Goal: Transaction & Acquisition: Purchase product/service

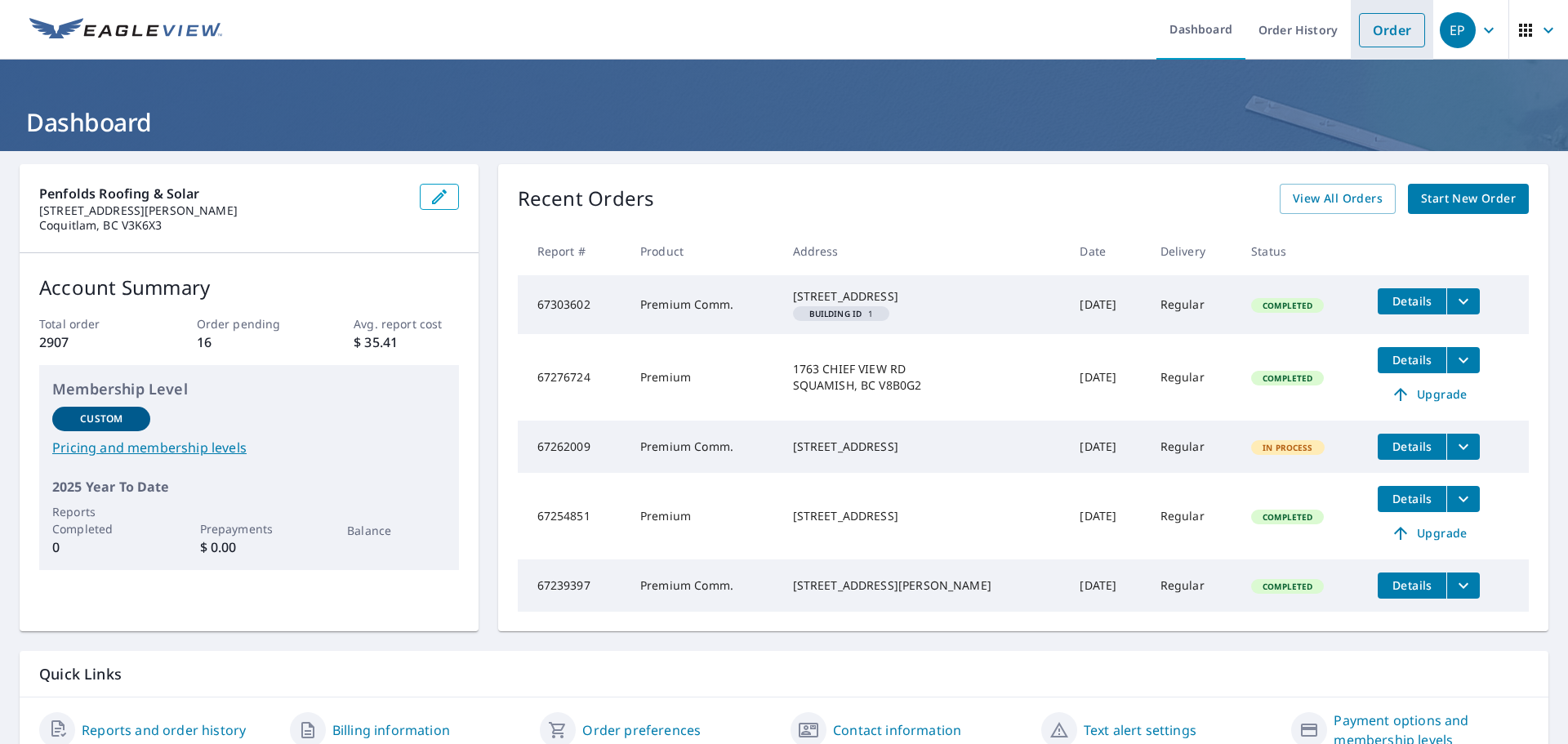
click at [1384, 36] on link "Order" at bounding box center [1391, 30] width 66 height 35
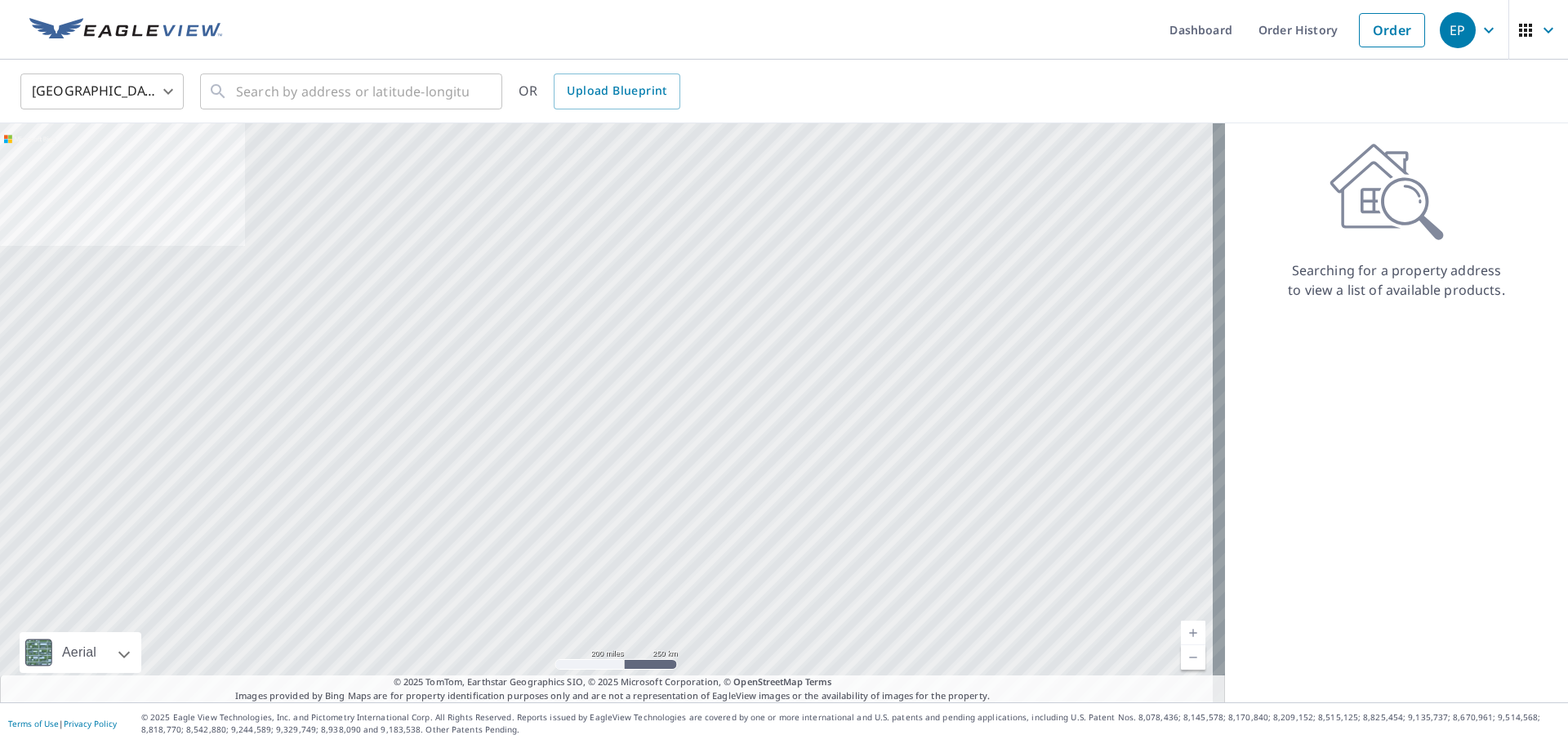
click at [146, 89] on body "EP EP Dashboard Order History Order EP United States US ​ ​ OR Upload Blueprint…" at bounding box center [784, 372] width 1568 height 744
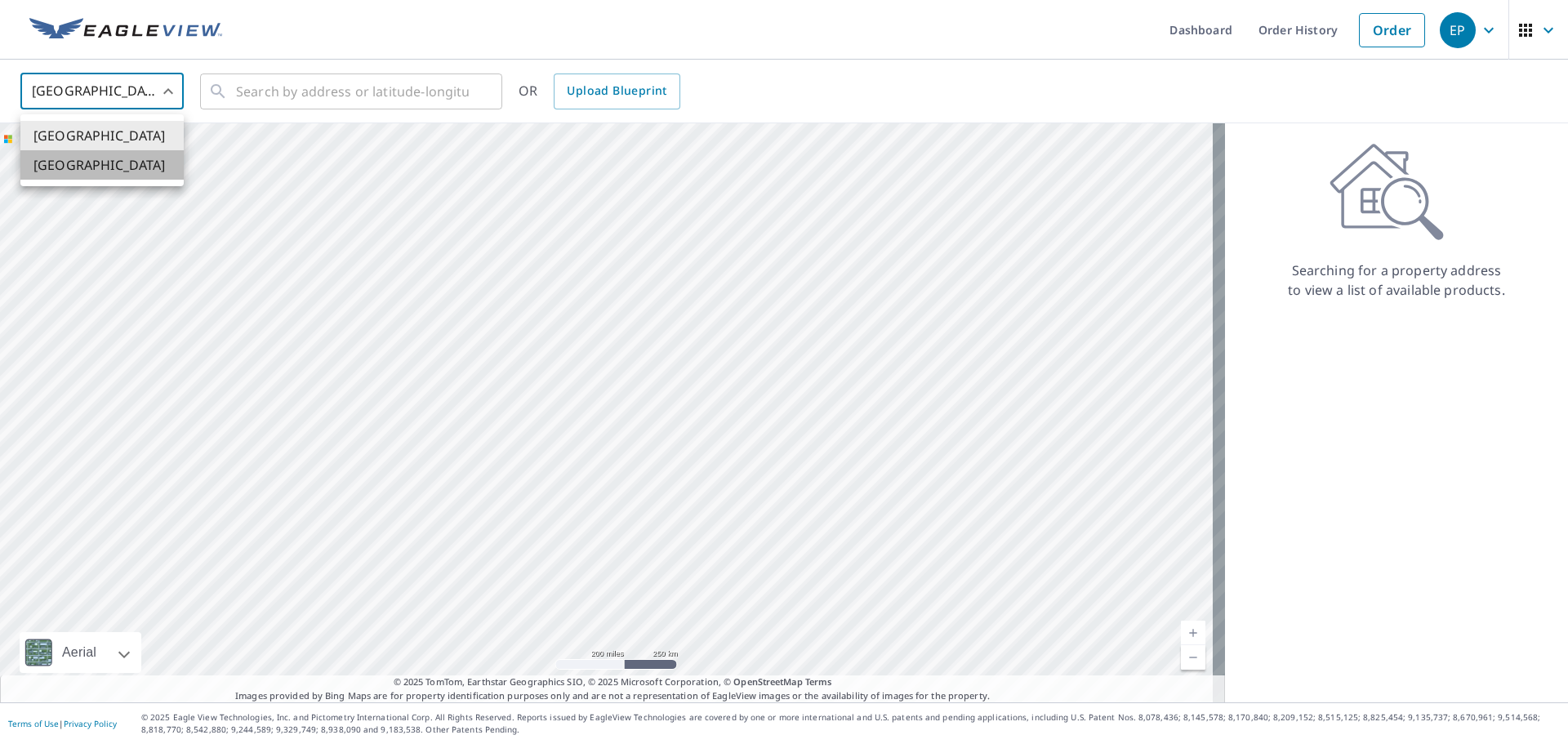
click at [126, 173] on li "[GEOGRAPHIC_DATA]" at bounding box center [102, 165] width 164 height 29
type input "CA"
click at [266, 96] on input "text" at bounding box center [352, 91] width 233 height 46
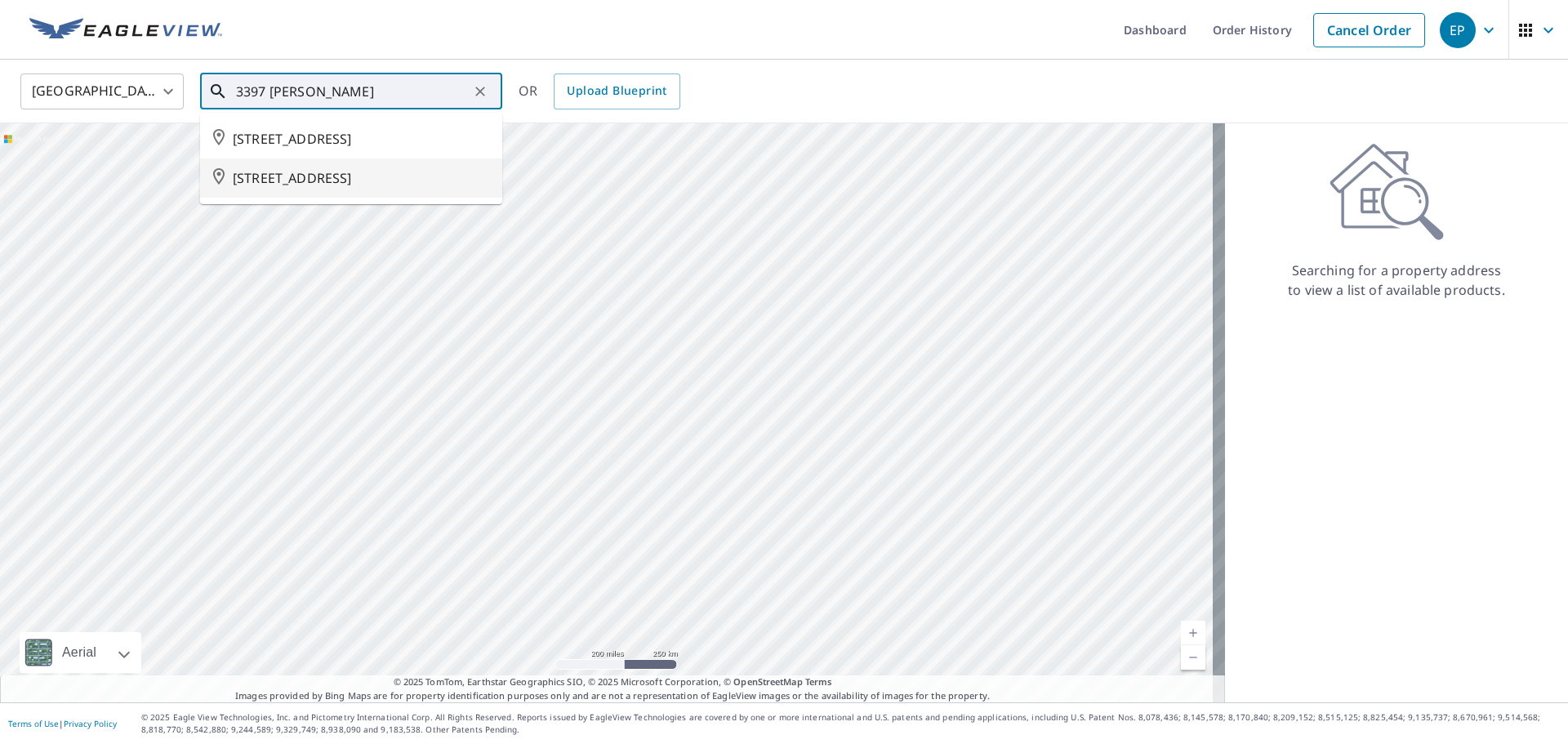
click at [350, 188] on span "[STREET_ADDRESS]" at bounding box center [361, 178] width 256 height 20
type input "[STREET_ADDRESS]"
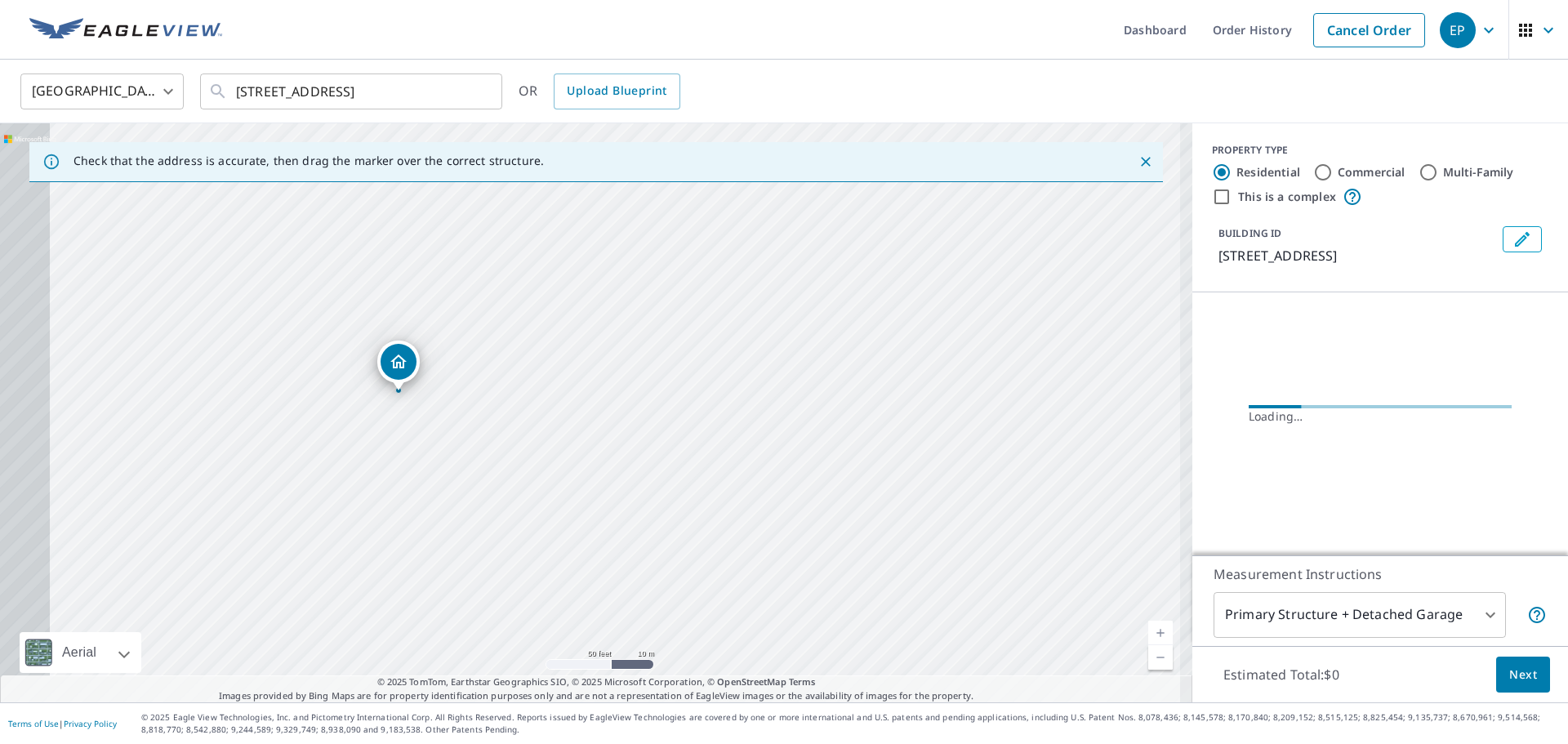
drag, startPoint x: 561, startPoint y: 394, endPoint x: 972, endPoint y: 371, distance: 411.6
click at [972, 371] on div "[STREET_ADDRESS]" at bounding box center [596, 413] width 1192 height 579
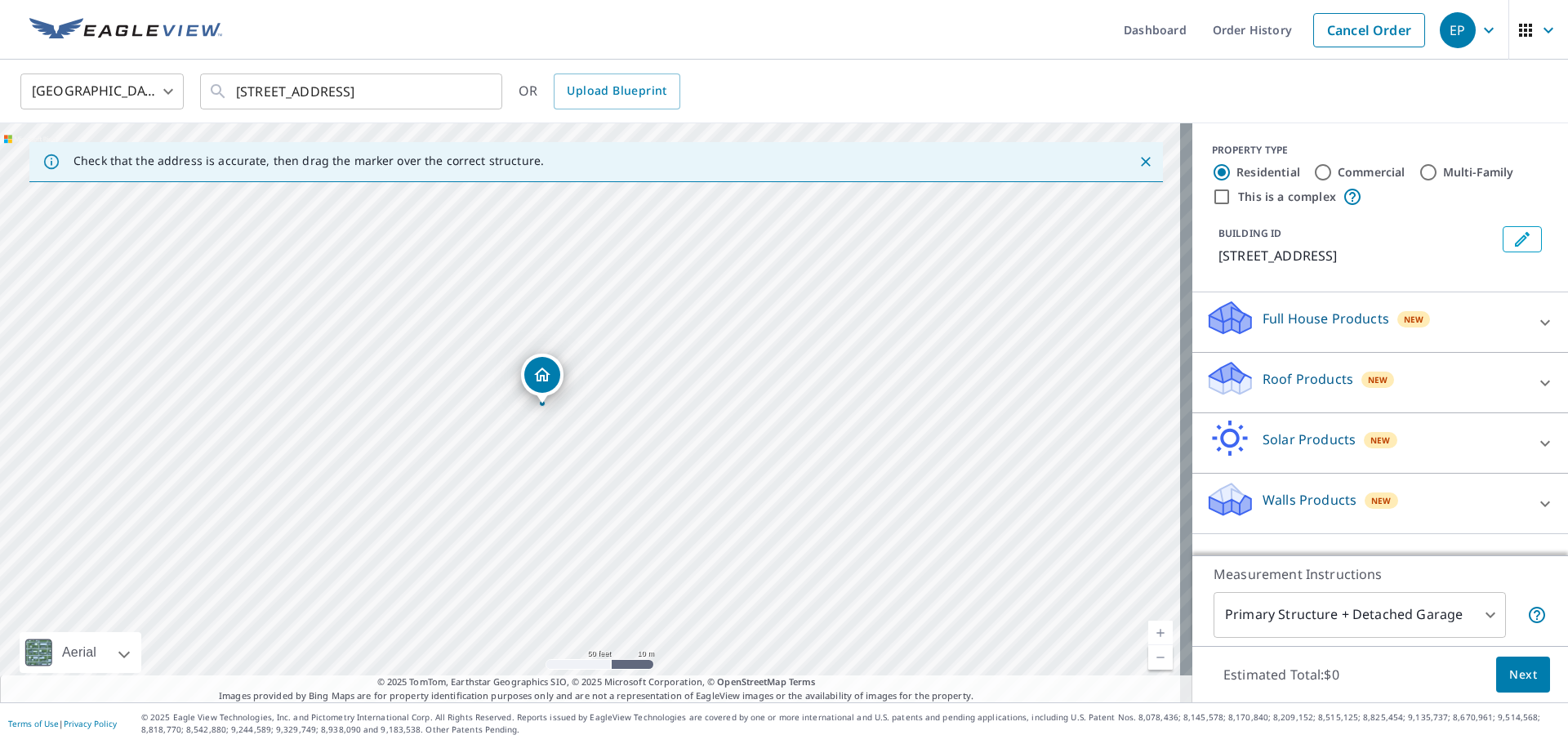
drag, startPoint x: 594, startPoint y: 375, endPoint x: 547, endPoint y: 368, distance: 47.5
click at [1418, 171] on input "Multi-Family" at bounding box center [1428, 172] width 20 height 20
radio input "true"
type input "2"
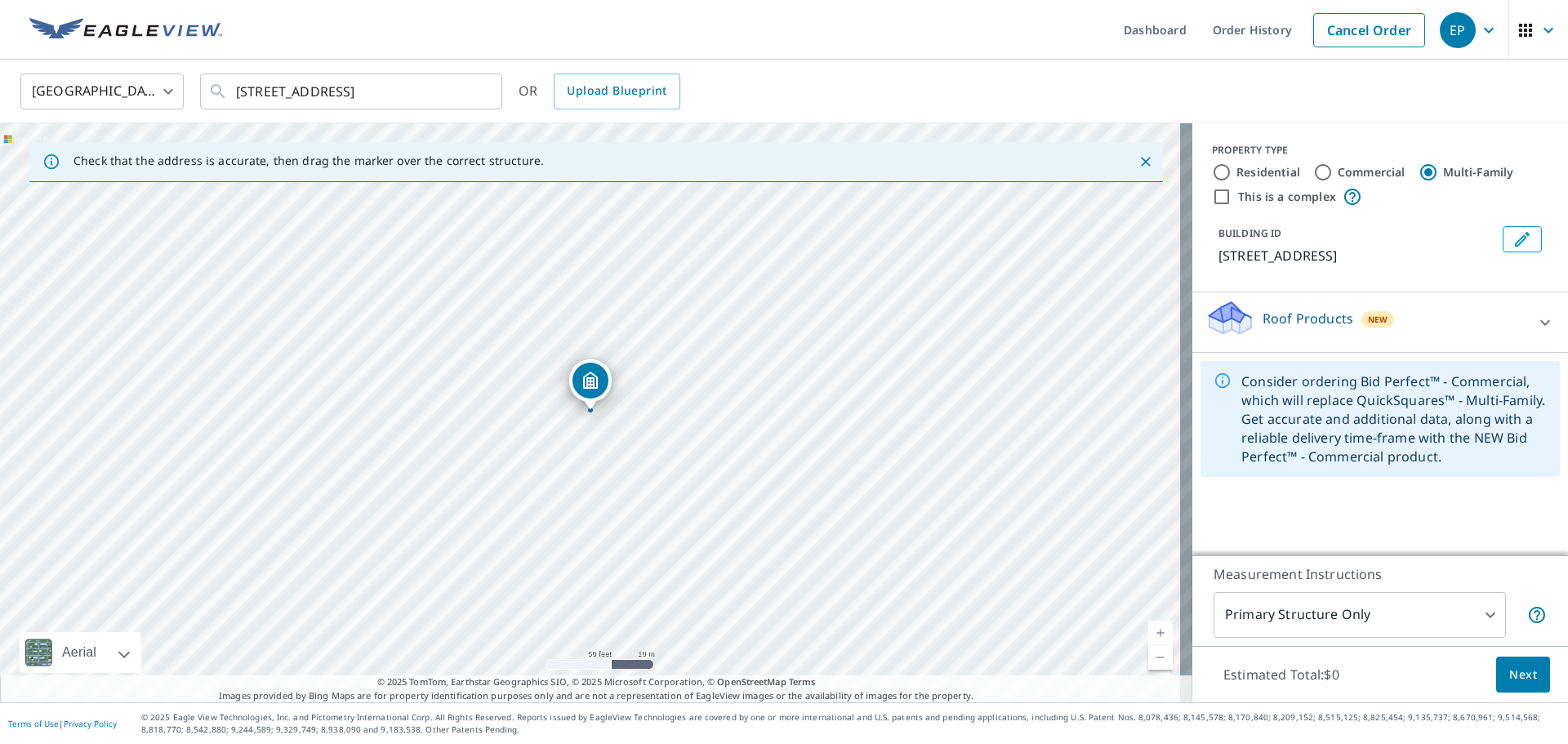
click at [1313, 168] on input "Commercial" at bounding box center [1322, 172] width 20 height 20
radio input "true"
type input "4"
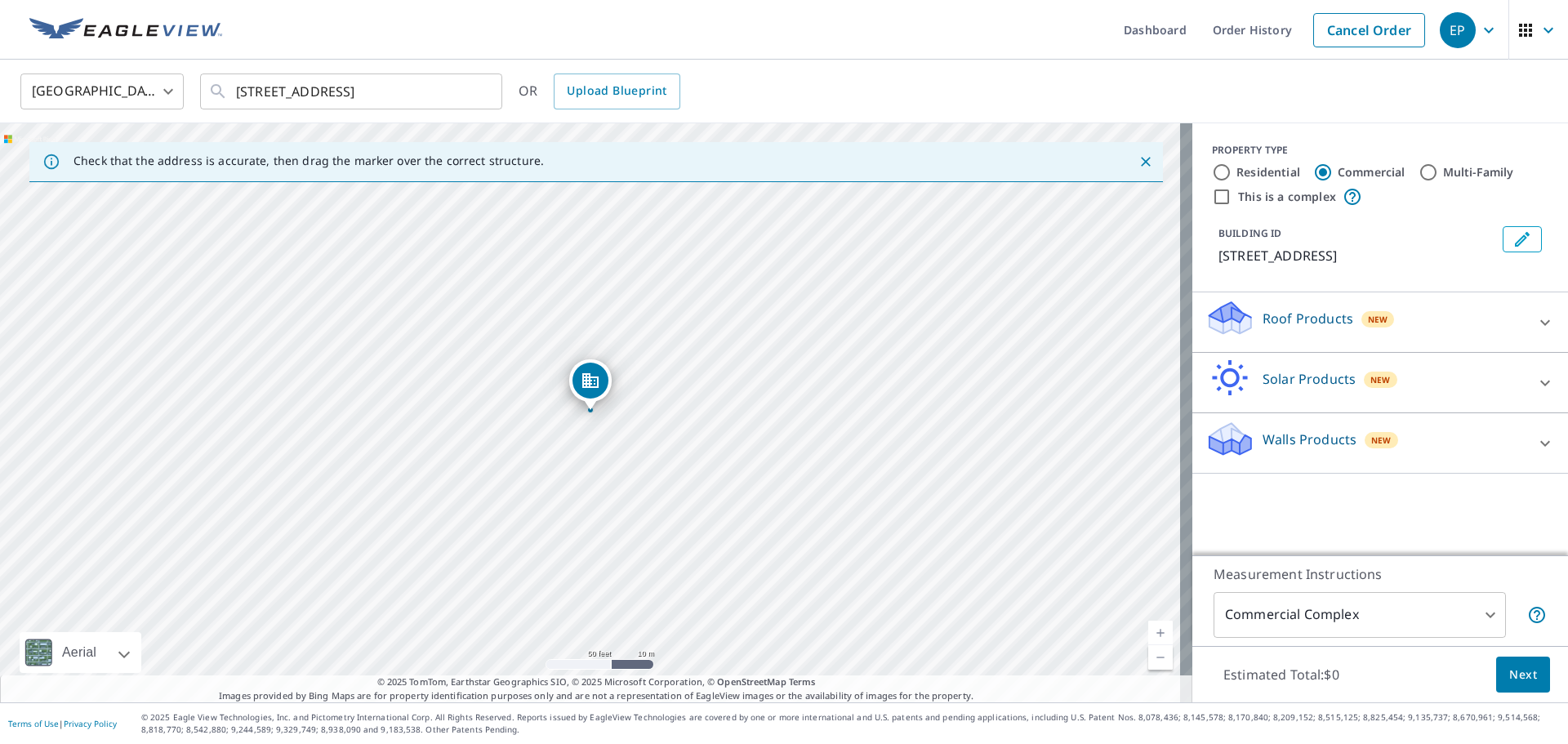
click at [1421, 344] on div "Roof Products New" at bounding box center [1365, 322] width 321 height 47
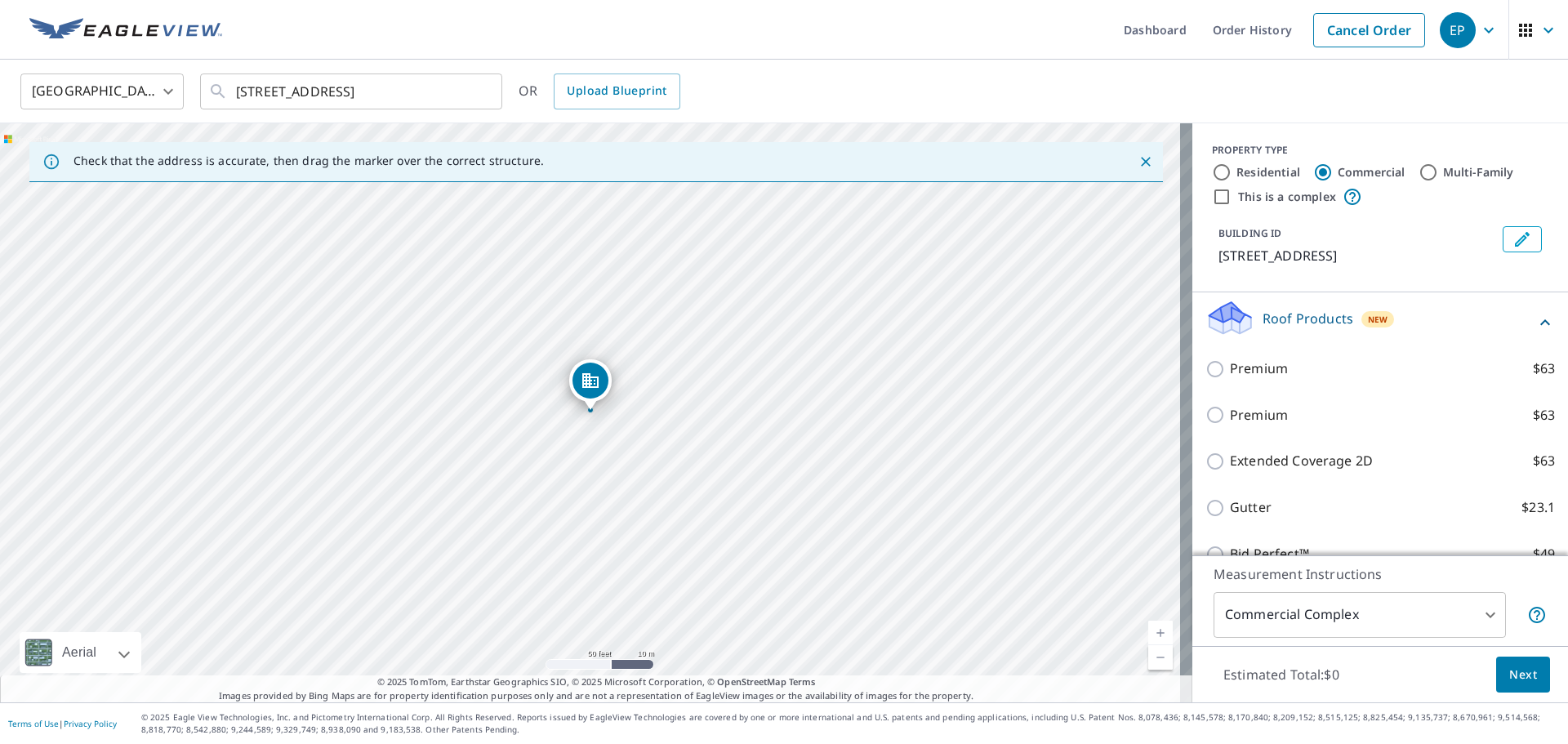
click at [1256, 176] on label "Residential" at bounding box center [1268, 172] width 64 height 16
click at [1232, 176] on input "Residential" at bounding box center [1221, 172] width 20 height 20
radio input "true"
type input "1"
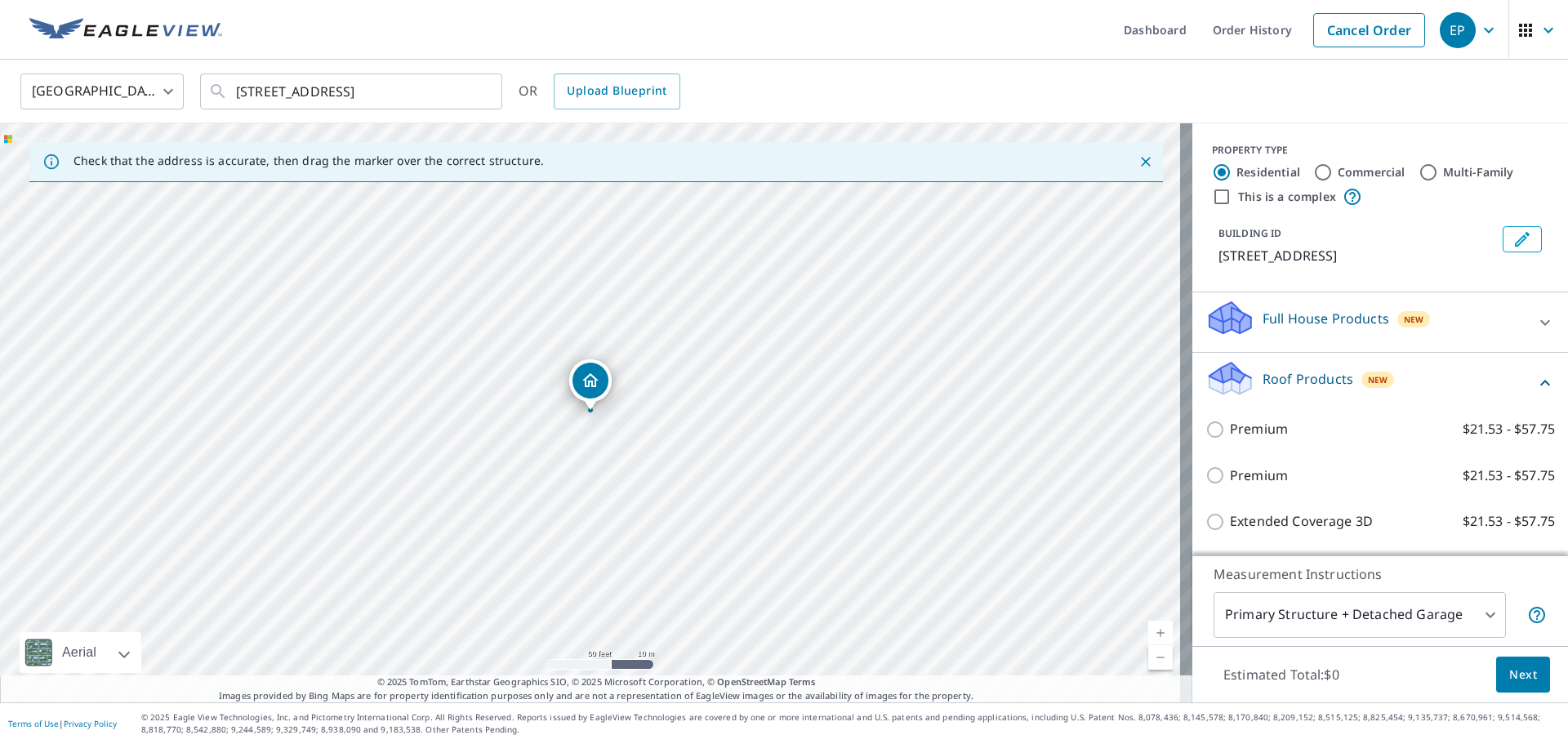
click at [1524, 393] on div "Roof Products New" at bounding box center [1380, 383] width 349 height 47
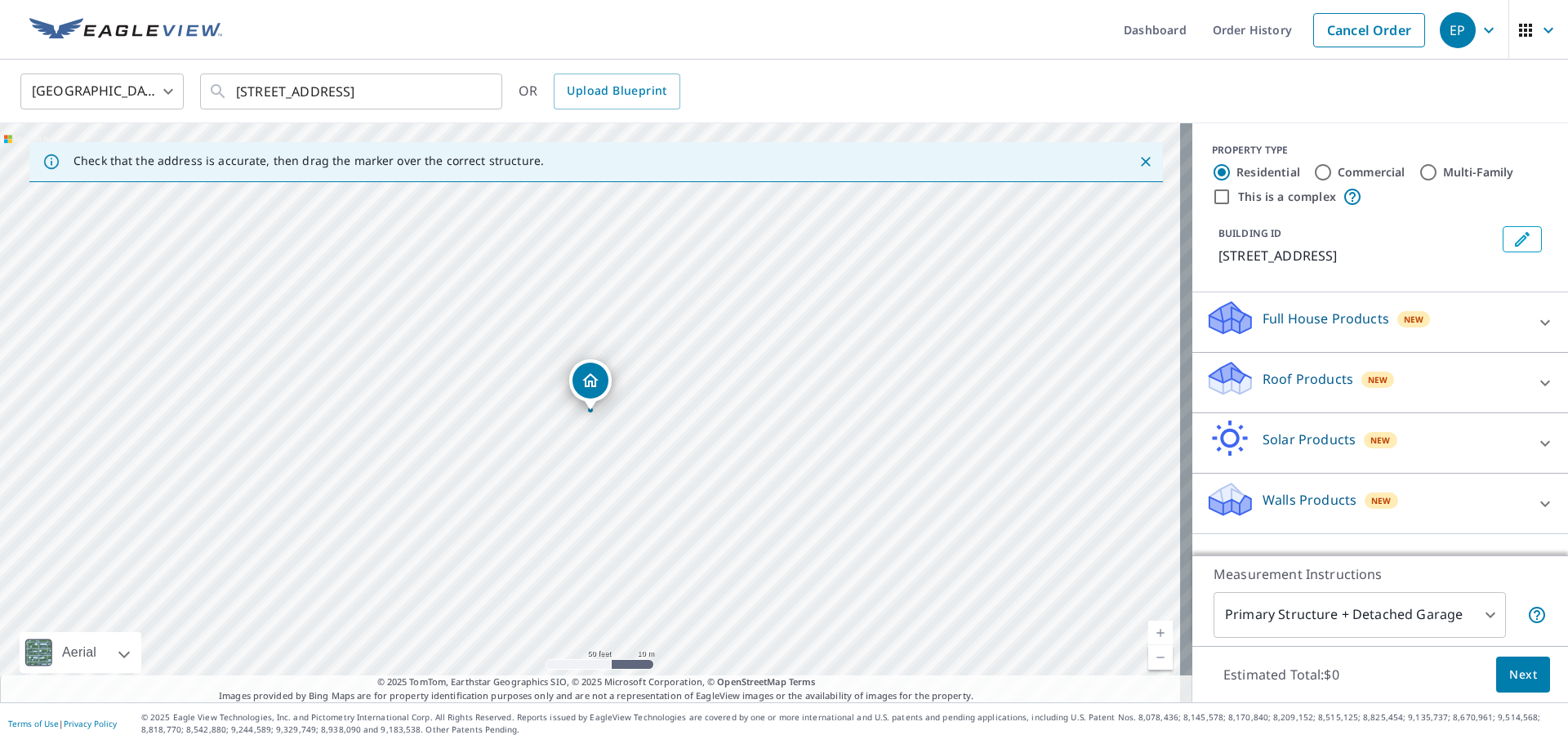
click at [1212, 194] on input "This is a complex" at bounding box center [1221, 196] width 20 height 20
checkbox input "true"
radio input "false"
radio input "true"
type input "4"
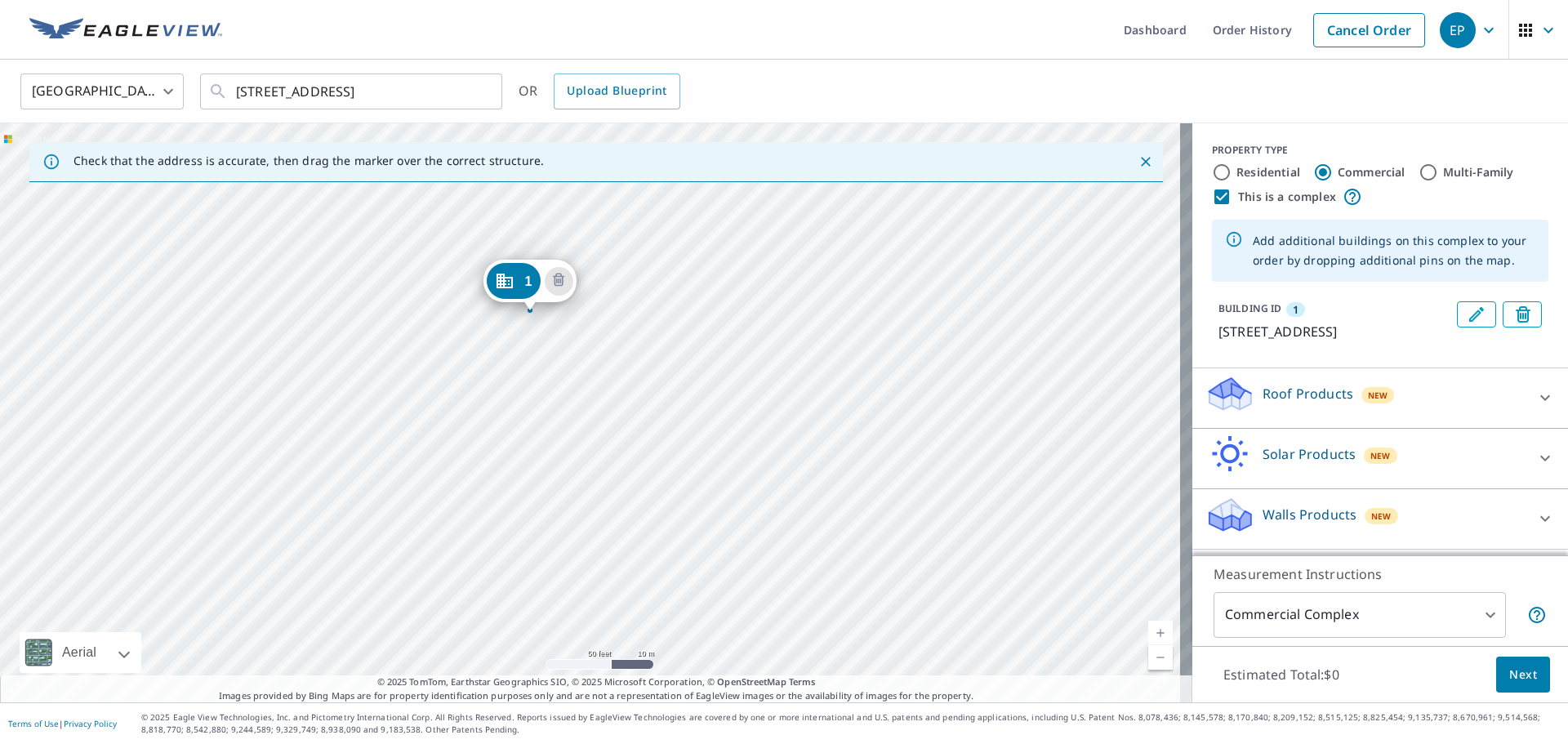
drag, startPoint x: 723, startPoint y: 541, endPoint x: 465, endPoint y: 532, distance: 258.2
click at [465, 532] on div "1 [STREET_ADDRESS]" at bounding box center [596, 413] width 1192 height 579
drag, startPoint x: 538, startPoint y: 294, endPoint x: 428, endPoint y: 428, distance: 173.4
click at [546, 476] on div "1 [STREET_ADDRESS]" at bounding box center [596, 413] width 1192 height 579
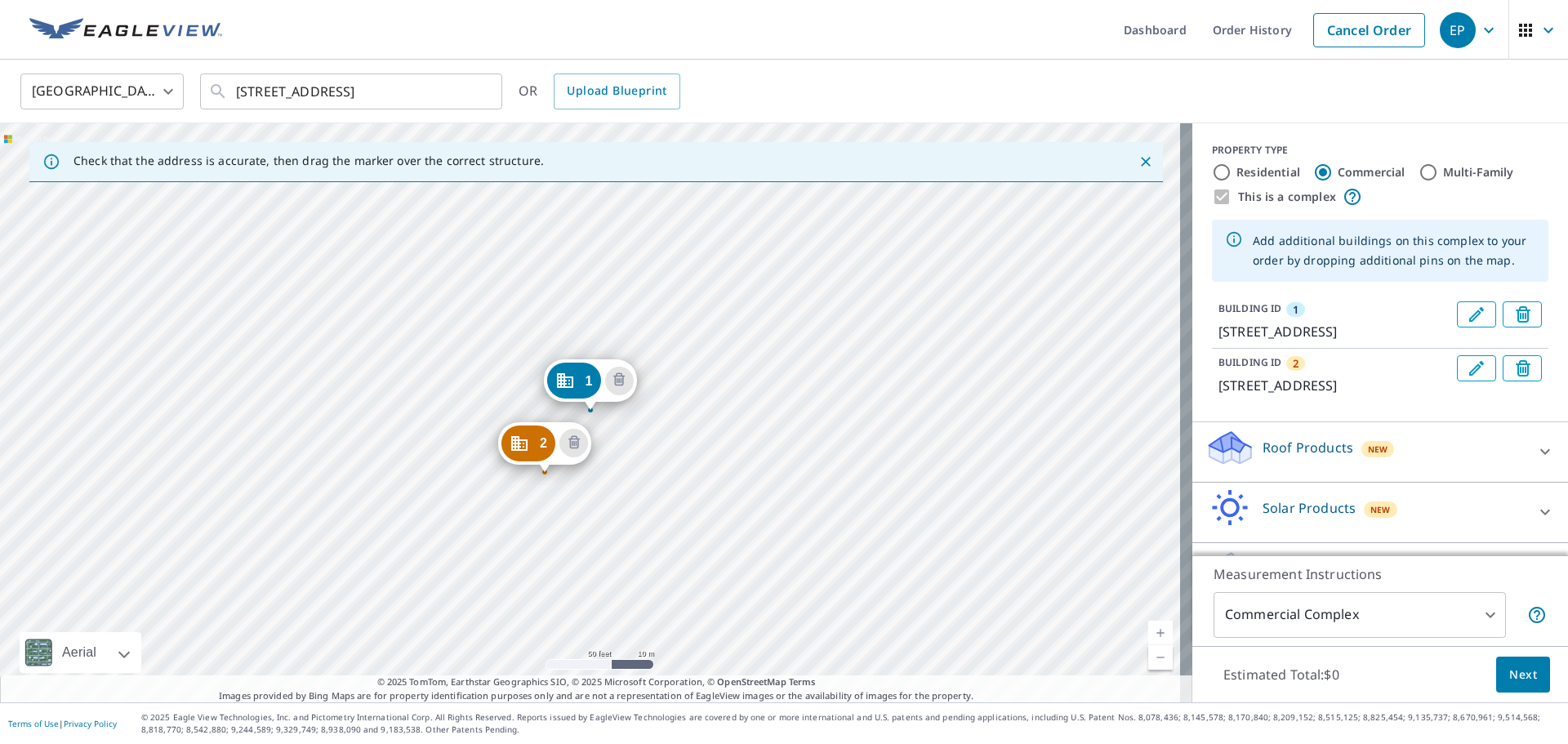
click at [549, 523] on div "2 [STREET_ADDRESS] [STREET_ADDRESS]" at bounding box center [596, 413] width 1192 height 579
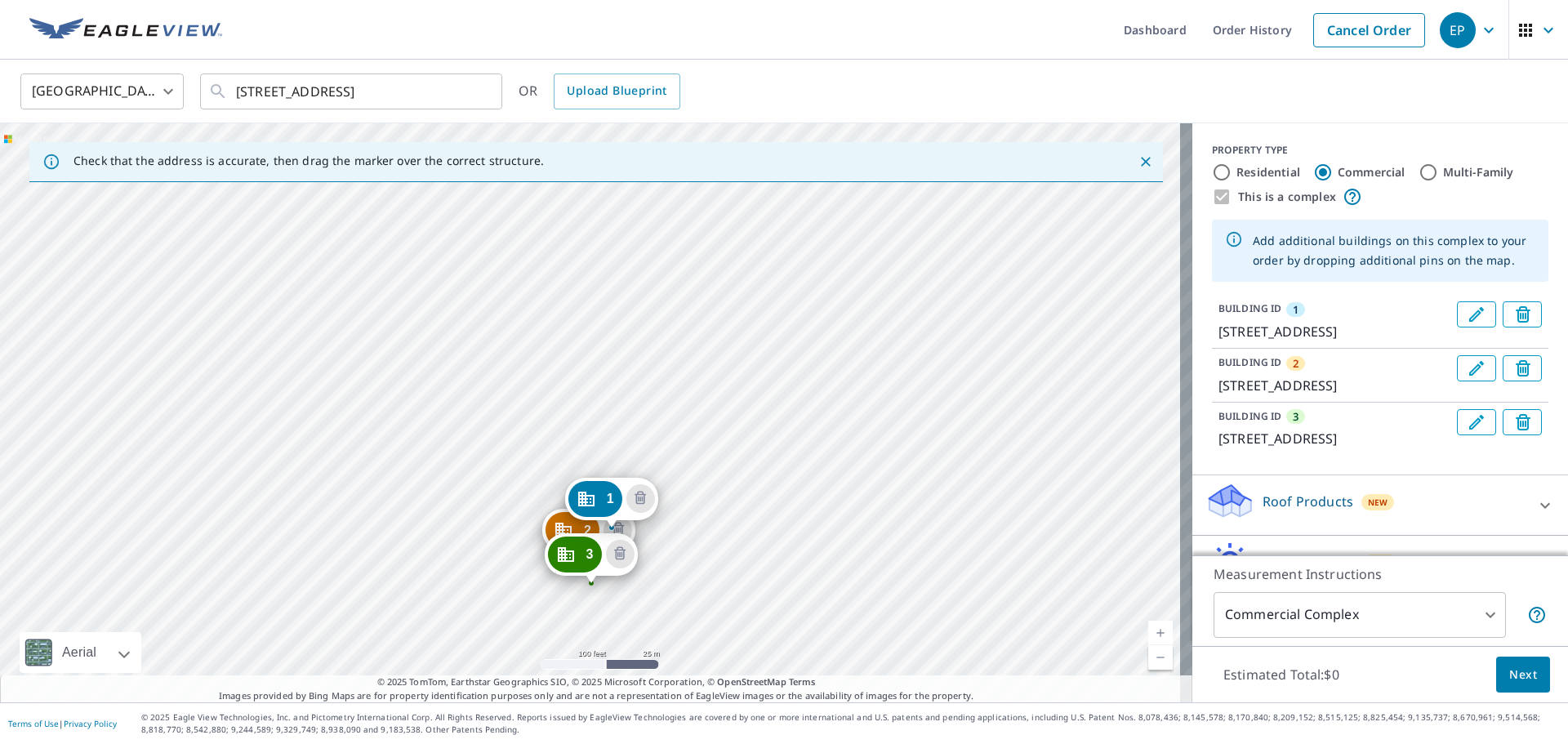
drag, startPoint x: 817, startPoint y: 349, endPoint x: 750, endPoint y: 451, distance: 122.0
click at [750, 451] on div "2 [STREET_ADDRESS] [STREET_ADDRESS] [STREET_ADDRESS]" at bounding box center [596, 413] width 1192 height 579
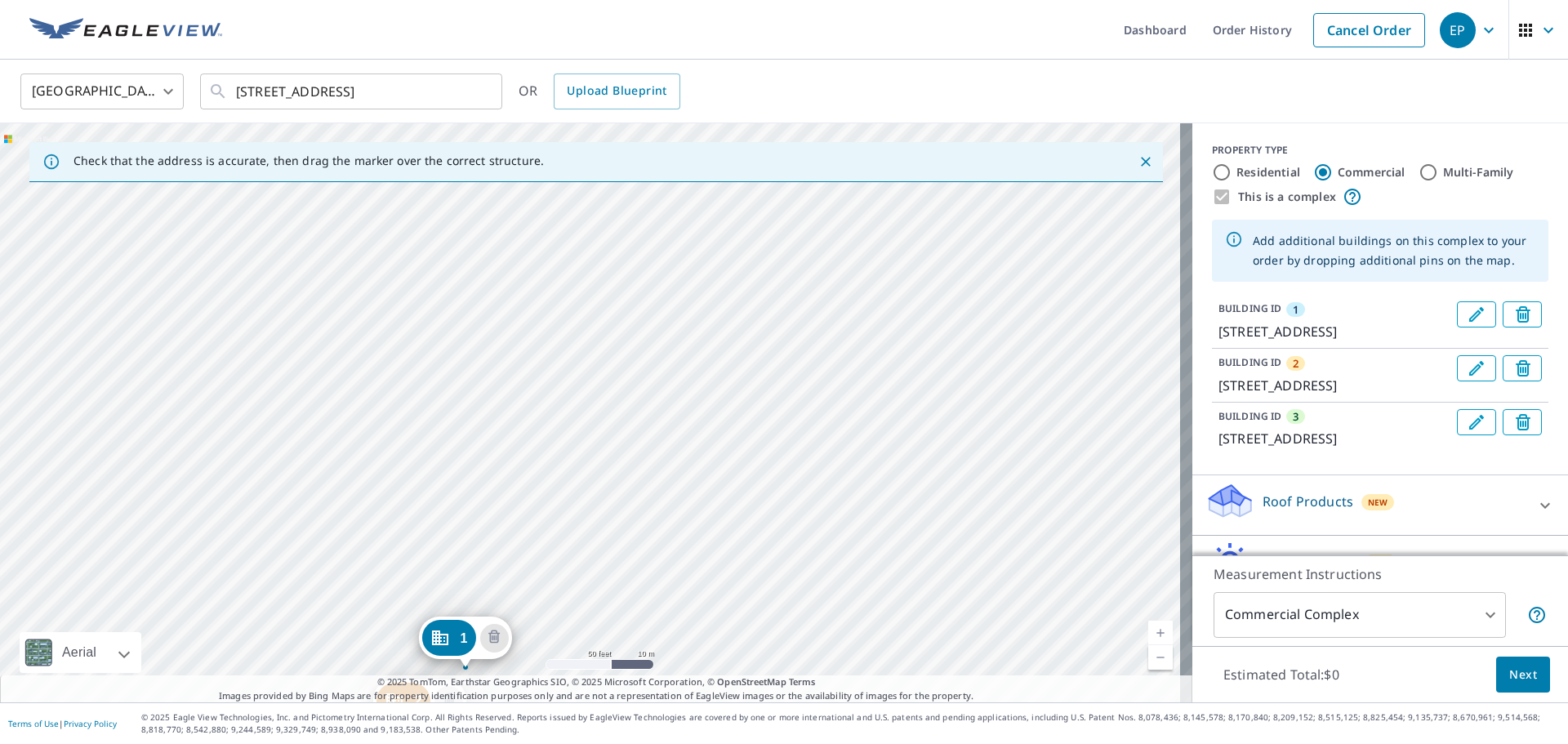
click at [666, 394] on div "2 [STREET_ADDRESS] [STREET_ADDRESS] [STREET_ADDRESS]" at bounding box center [596, 413] width 1192 height 579
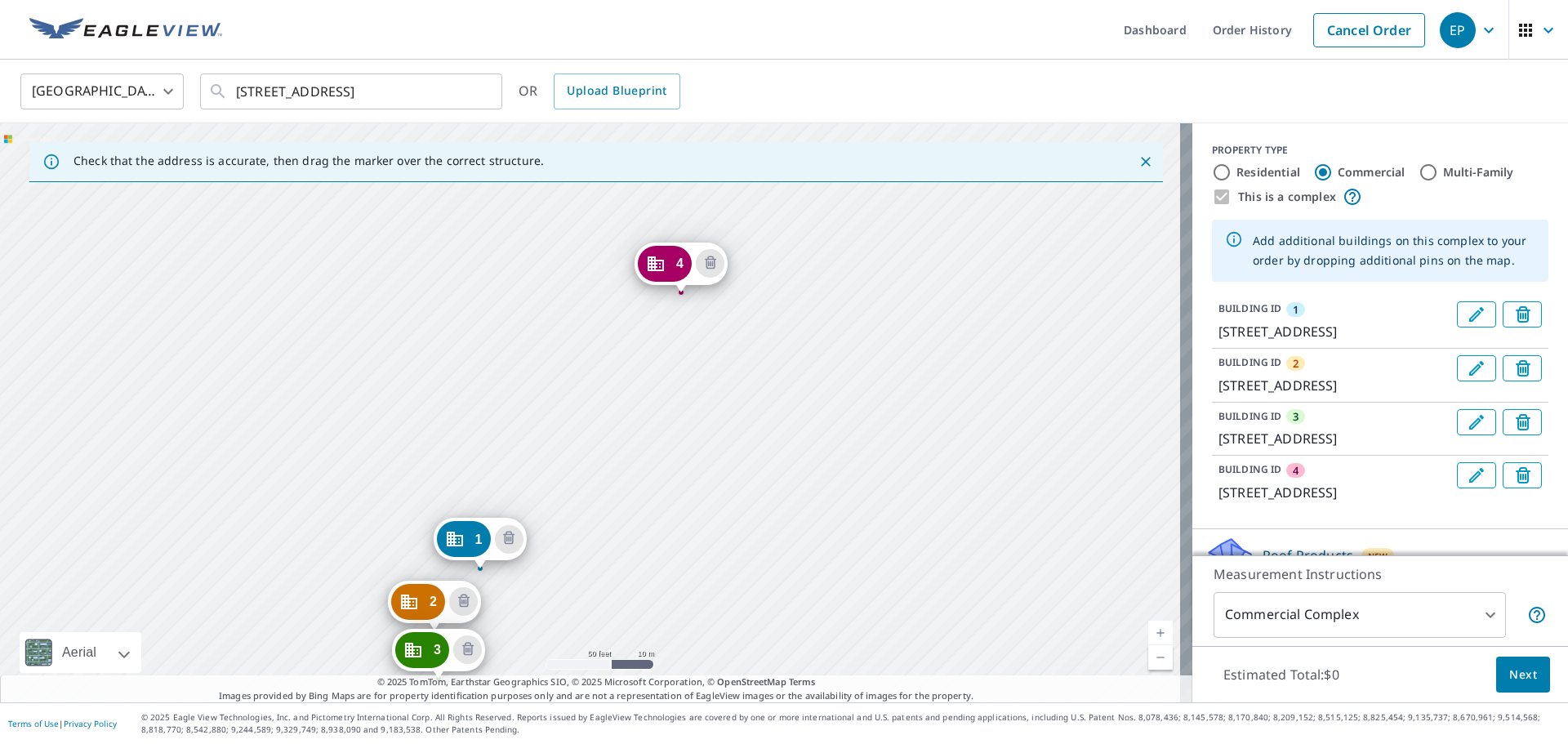
drag, startPoint x: 671, startPoint y: 485, endPoint x: 648, endPoint y: 540, distance: 59.6
click at [648, 540] on div "2 [STREET_ADDRESS] [STREET_ADDRESS] [STREET_ADDRESS] [STREET_ADDRESS]" at bounding box center [596, 413] width 1192 height 579
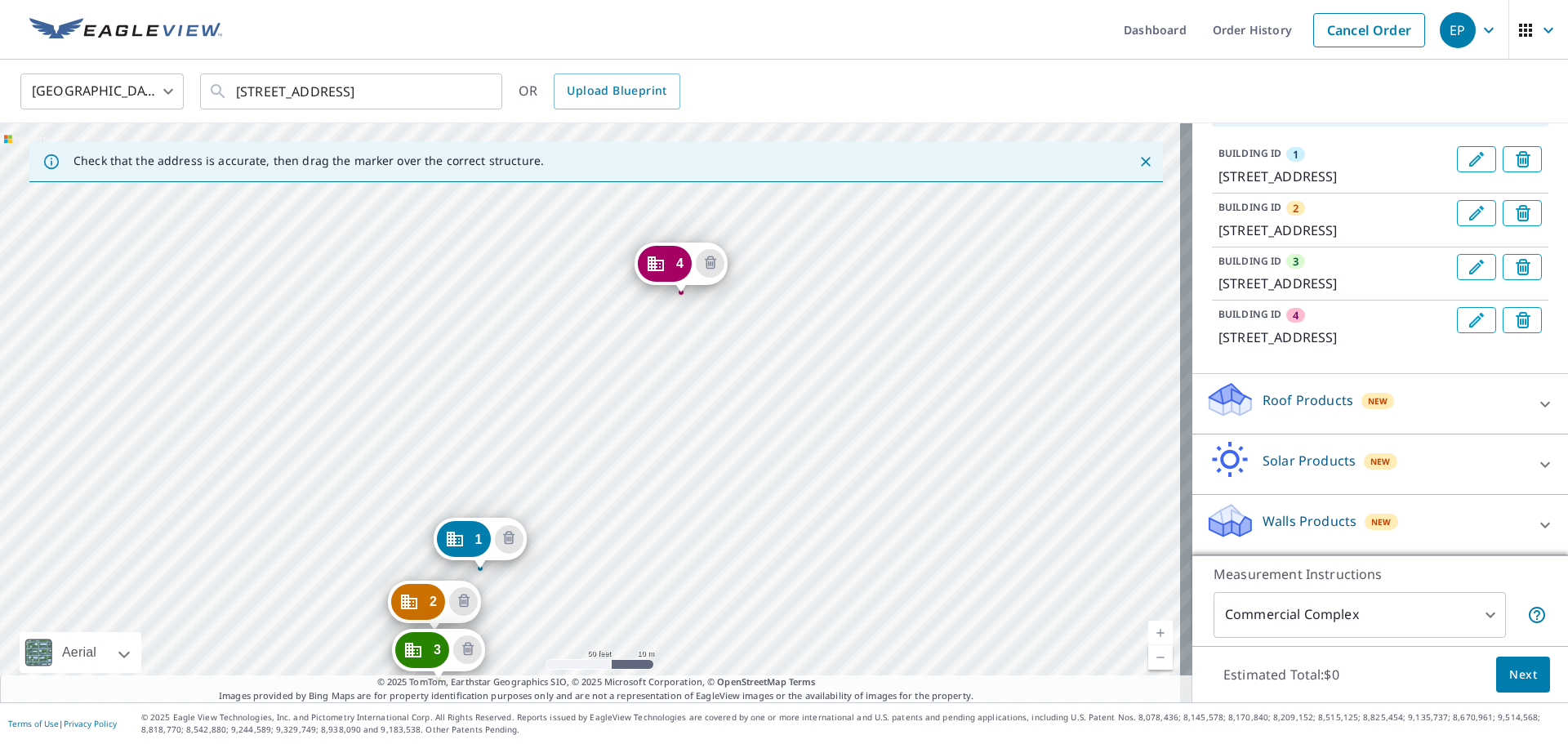
scroll to position [234, 0]
click at [1535, 400] on icon at bounding box center [1545, 404] width 20 height 20
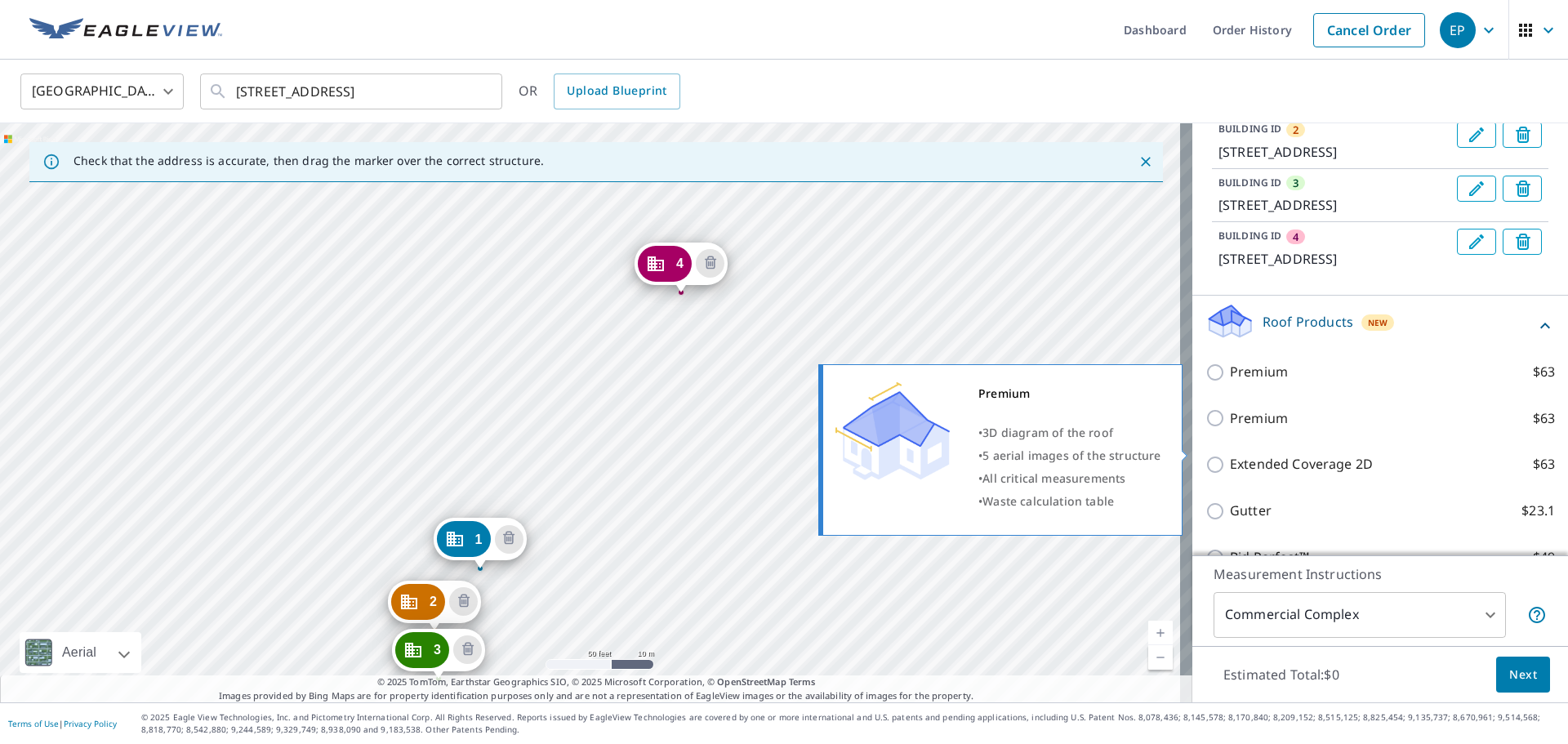
click at [1230, 382] on p "Premium" at bounding box center [1259, 372] width 58 height 21
click at [1227, 382] on input "Premium $63" at bounding box center [1218, 372] width 24 height 20
checkbox input "true"
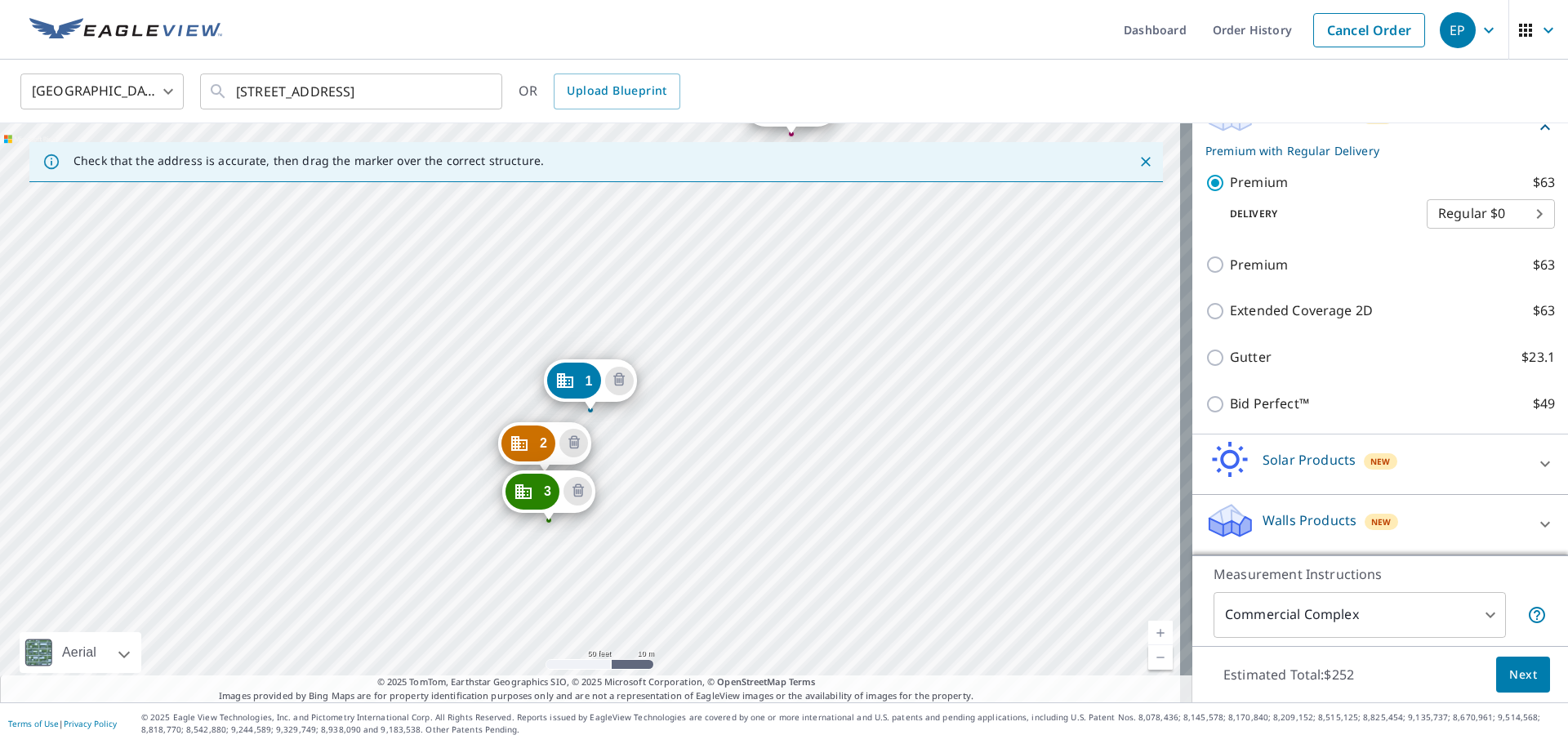
scroll to position [437, 0]
click at [1509, 671] on span "Next" at bounding box center [1523, 675] width 28 height 21
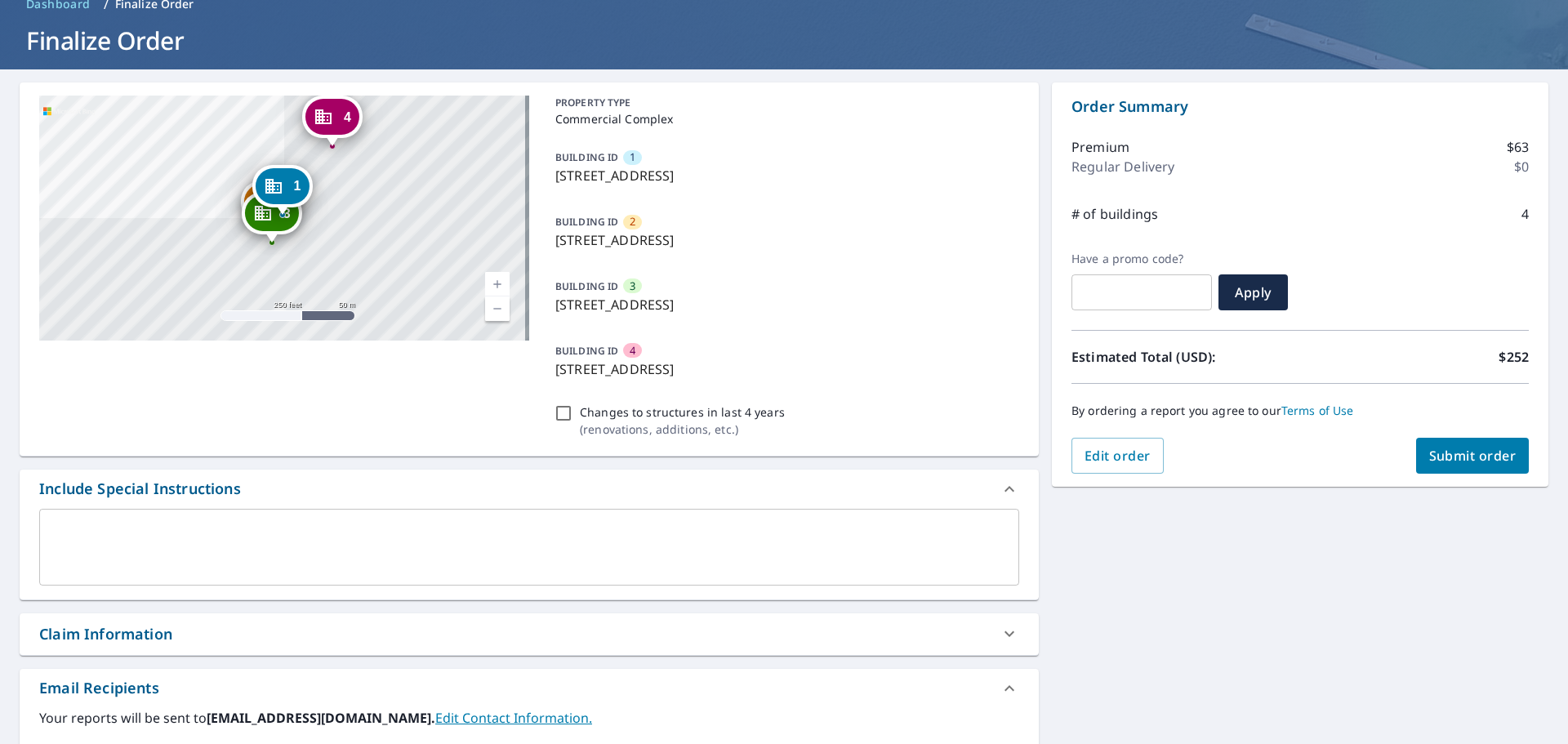
scroll to position [164, 0]
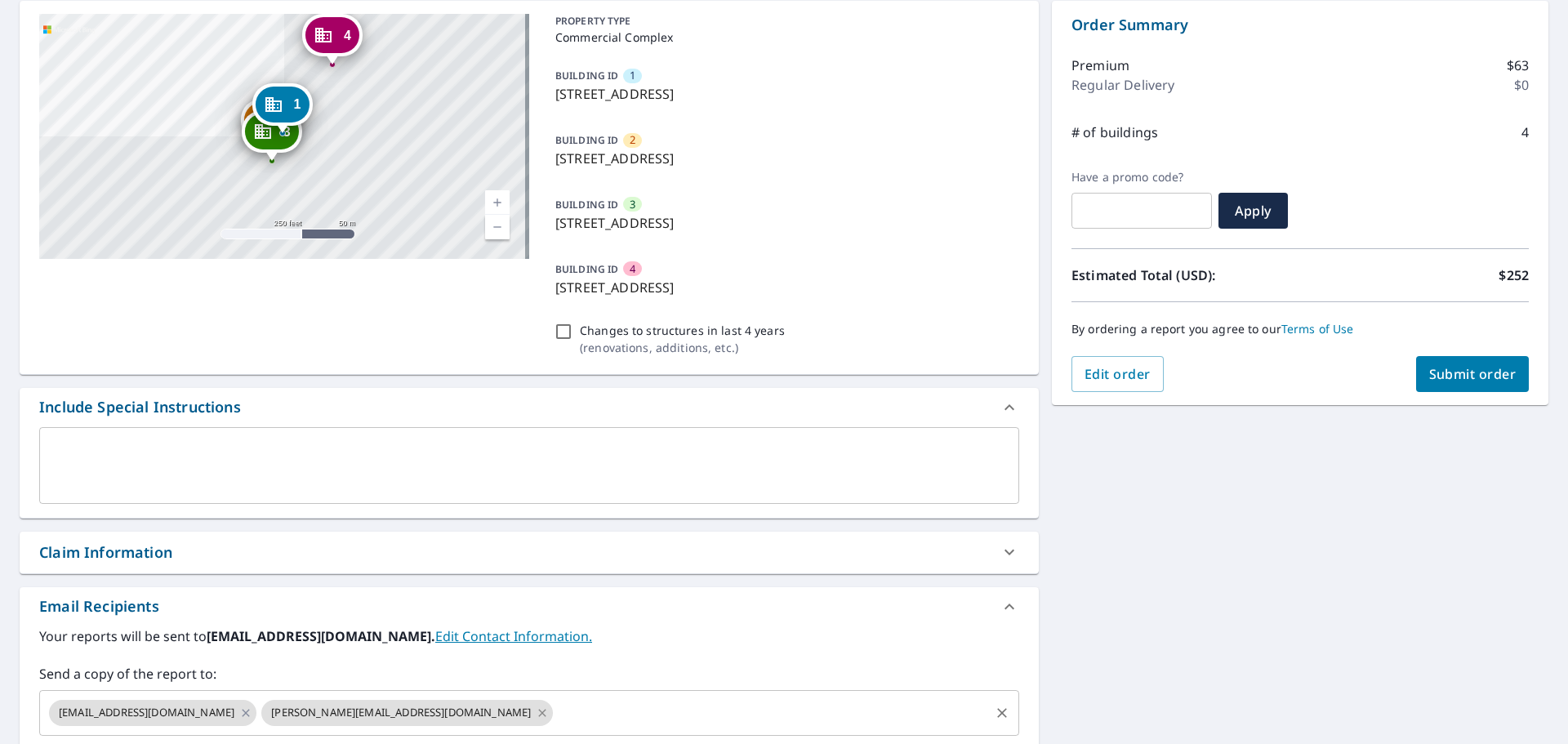
click at [535, 716] on icon at bounding box center [542, 712] width 13 height 18
checkbox input "true"
click at [406, 715] on input "text" at bounding box center [623, 712] width 729 height 31
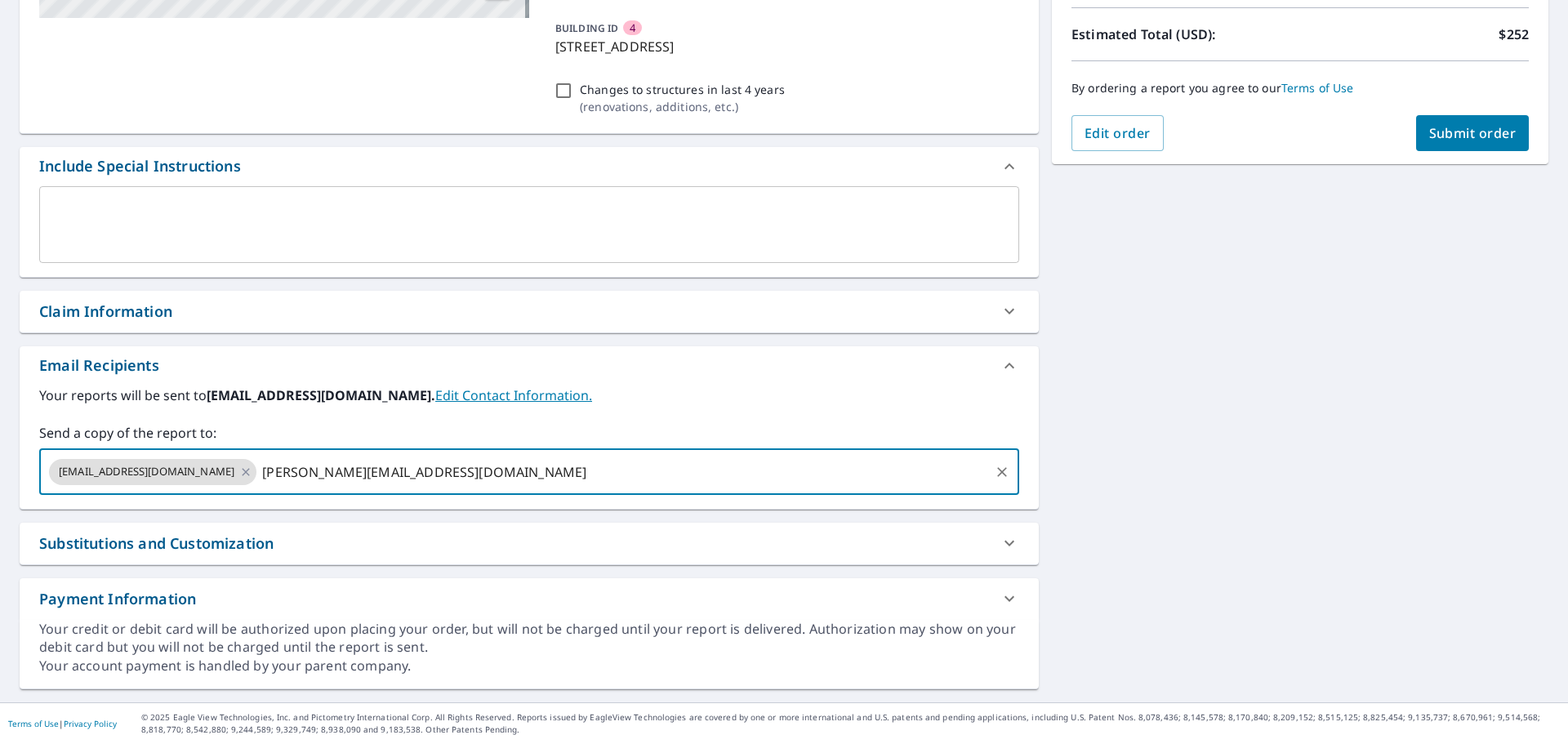
scroll to position [0, 0]
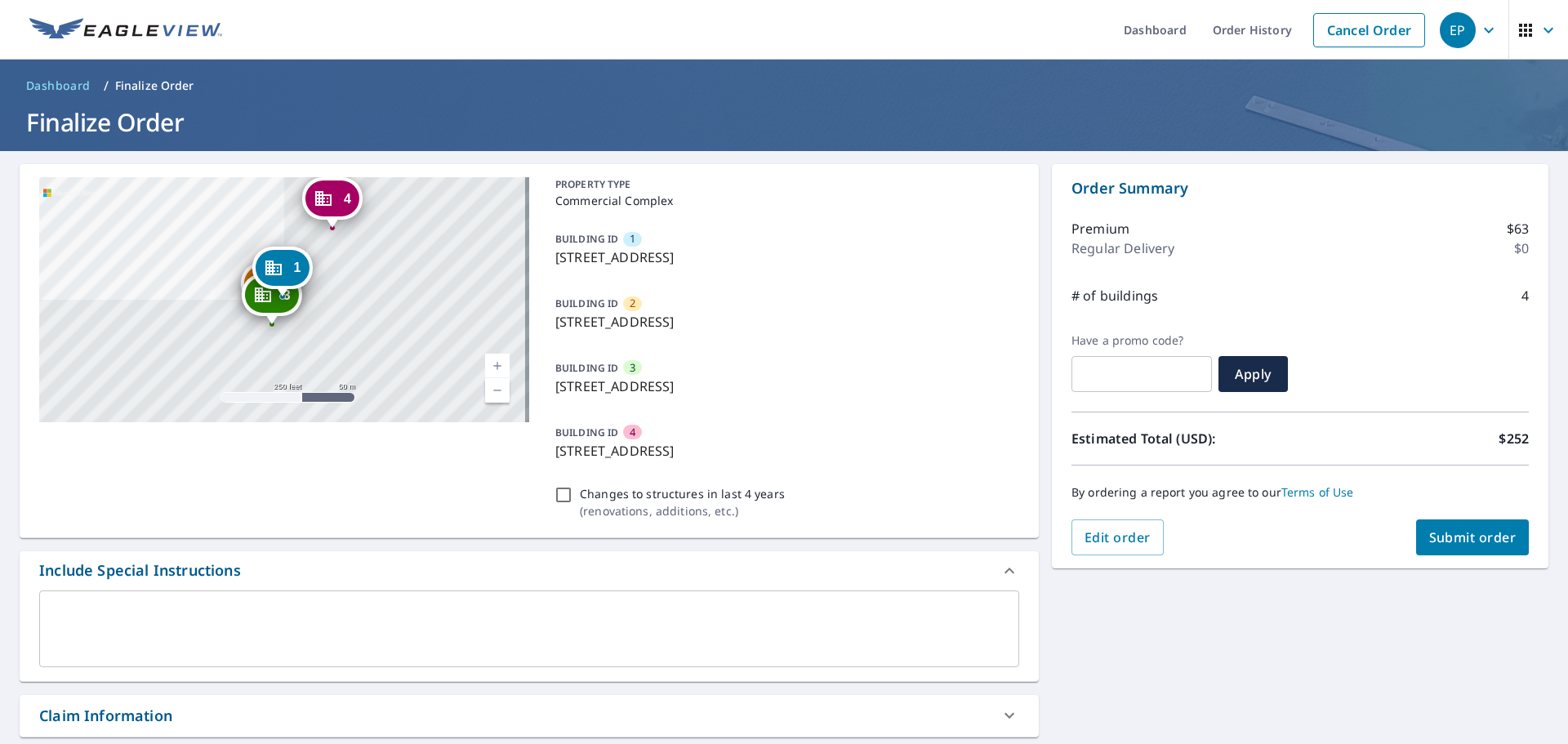
type input "[PERSON_NAME][EMAIL_ADDRESS][DOMAIN_NAME]"
click at [1483, 533] on span "Submit order" at bounding box center [1474, 537] width 88 height 18
checkbox input "true"
